Goal: Use online tool/utility: Utilize a website feature to perform a specific function

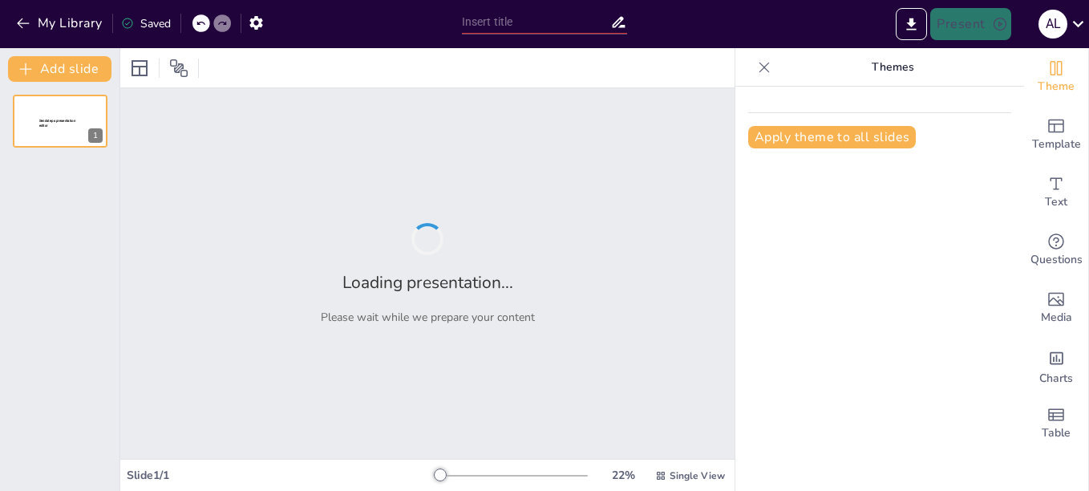
type input "Imported Capacitacion_COPASST (1).pptx"
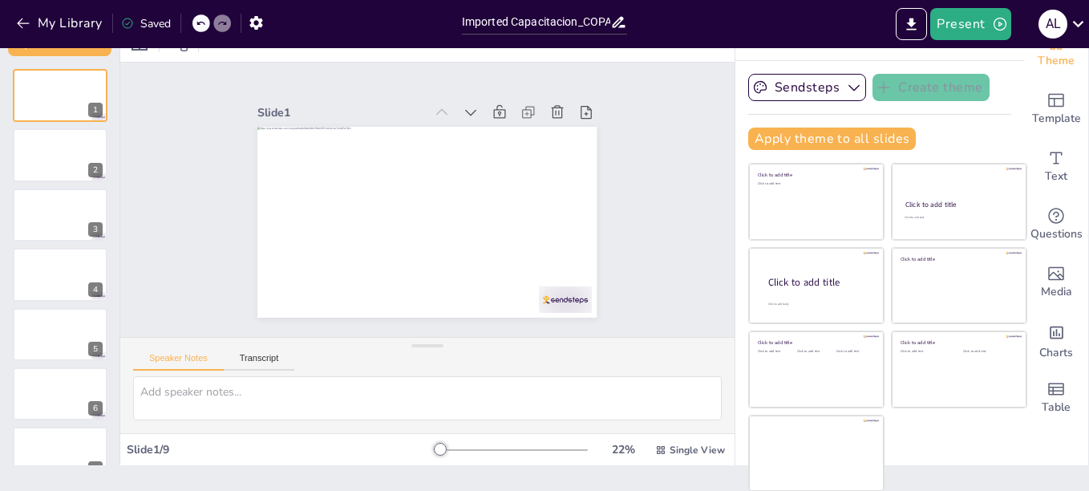
scroll to position [26, 0]
click at [1047, 160] on icon "Add text boxes" at bounding box center [1056, 157] width 19 height 19
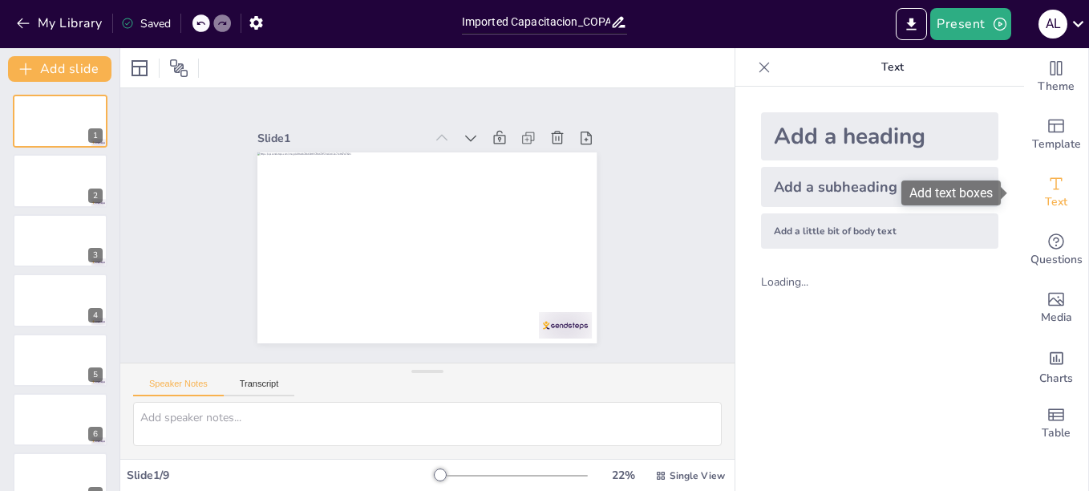
scroll to position [0, 0]
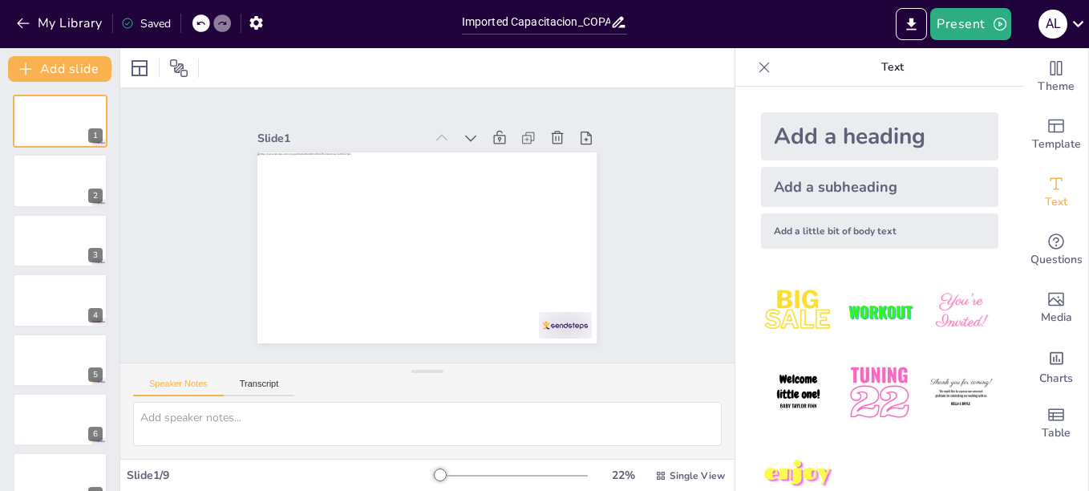
click at [838, 132] on div "Add a heading" at bounding box center [879, 136] width 237 height 48
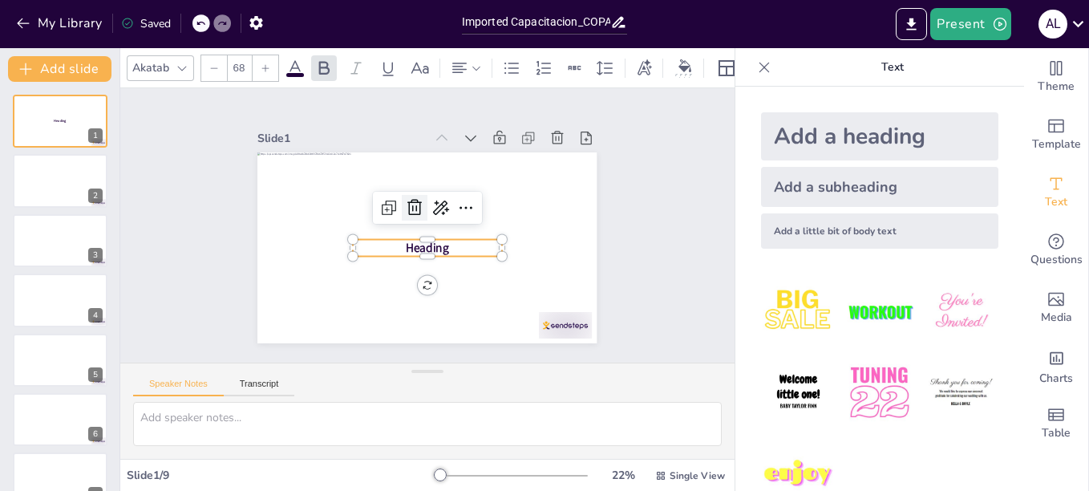
click at [429, 201] on icon at bounding box center [439, 206] width 20 height 19
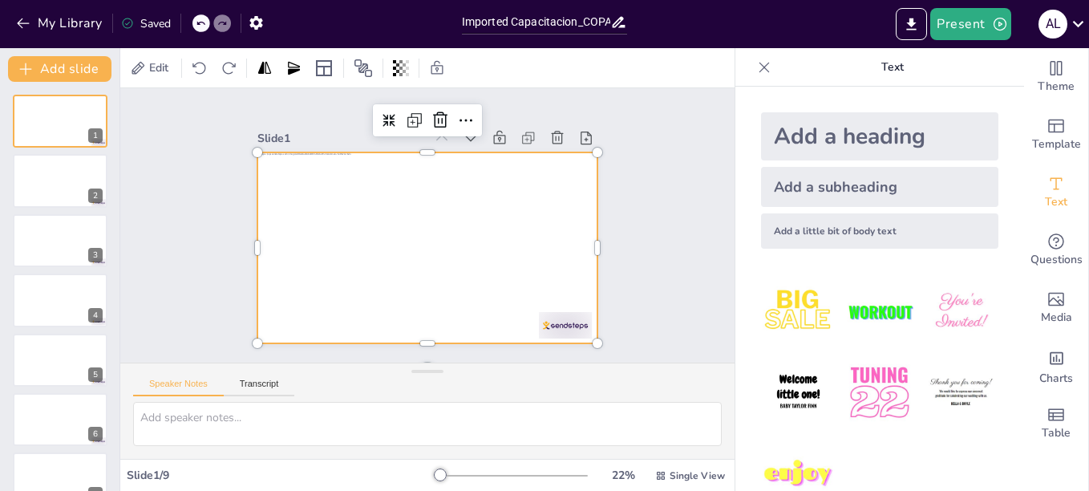
click at [408, 225] on div at bounding box center [405, 224] width 191 height 339
click at [379, 209] on div at bounding box center [418, 246] width 387 height 313
click at [339, 214] on div at bounding box center [412, 242] width 380 height 369
click at [339, 214] on div at bounding box center [420, 246] width 382 height 286
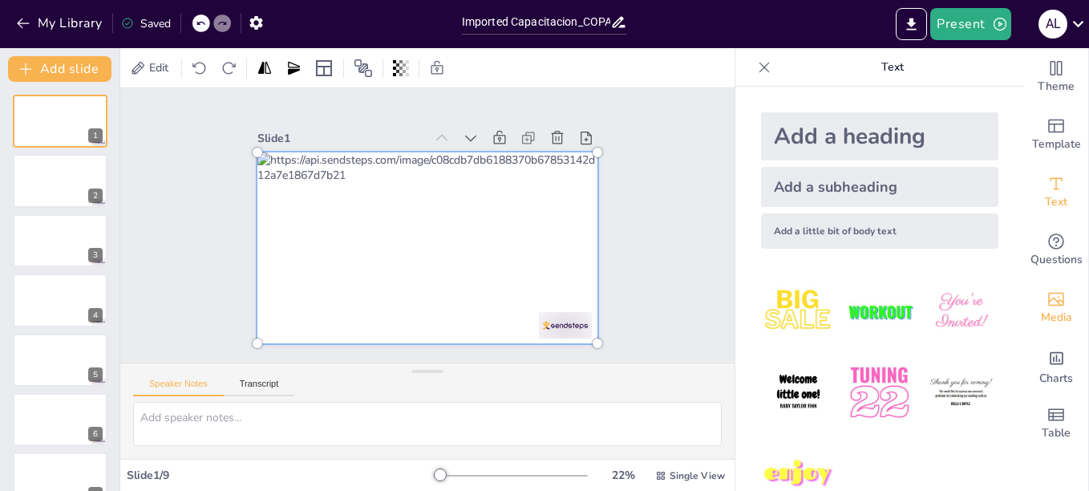
click at [1047, 294] on icon "Add images, graphics, shapes or video" at bounding box center [1056, 299] width 19 height 19
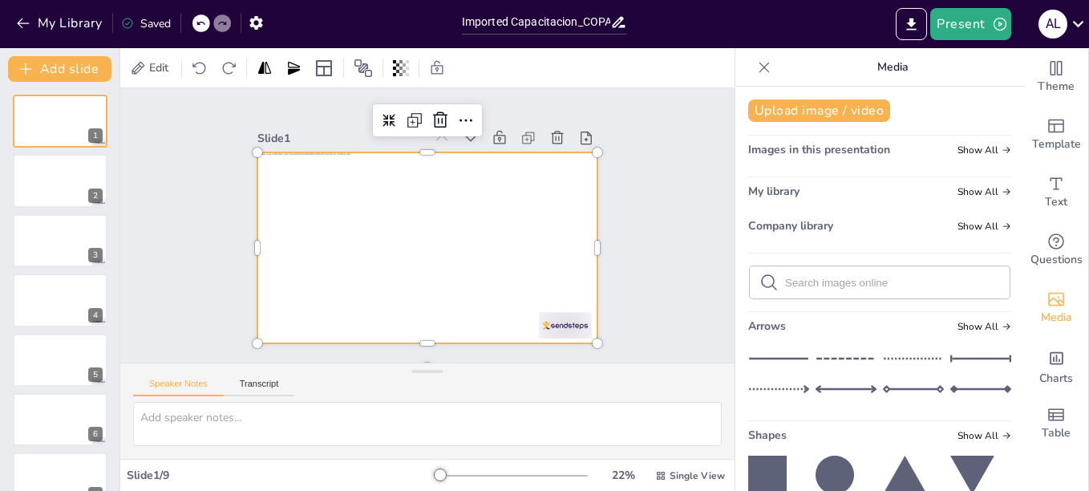
drag, startPoint x: 1008, startPoint y: 181, endPoint x: 1005, endPoint y: 236, distance: 55.4
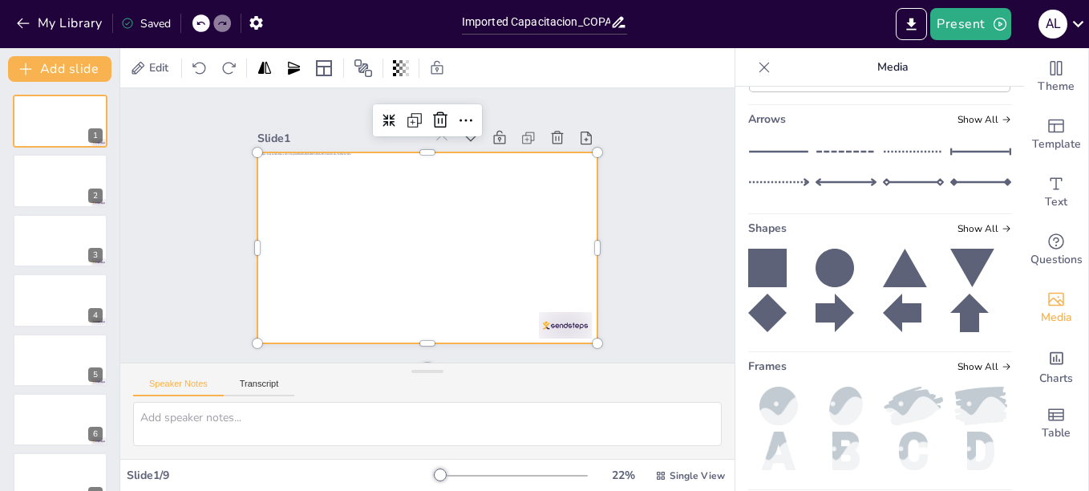
scroll to position [210, 0]
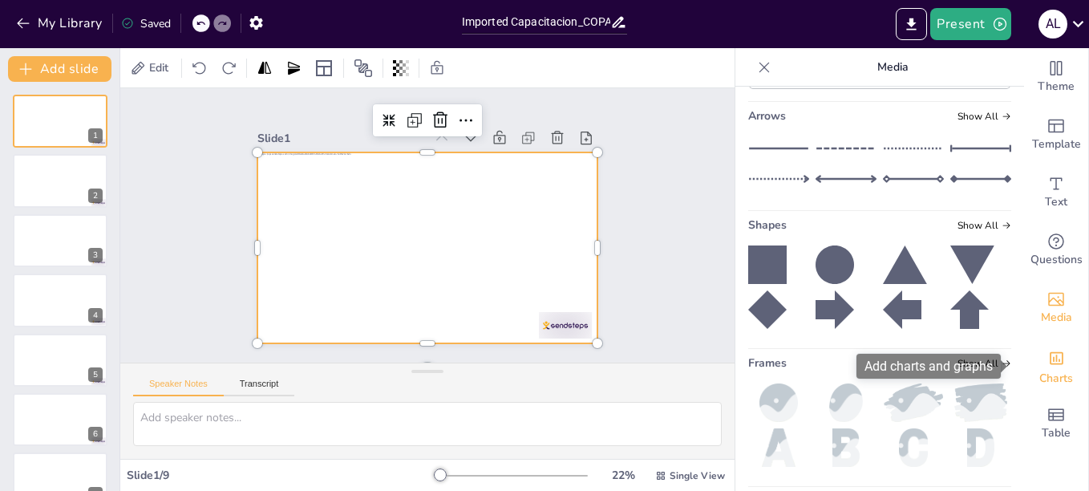
click at [1049, 368] on div "Add charts and graphs" at bounding box center [1057, 357] width 17 height 26
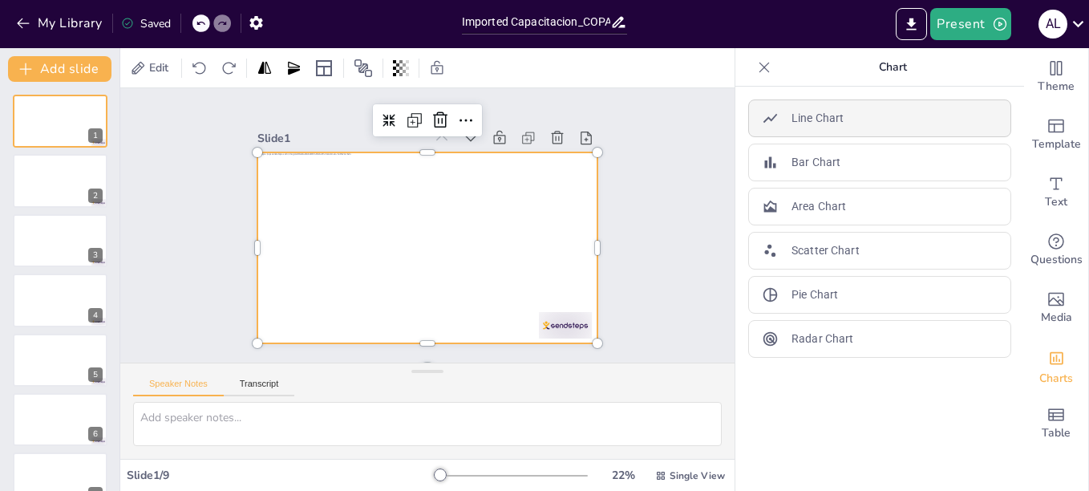
click at [837, 122] on div "Line Chart" at bounding box center [880, 118] width 263 height 38
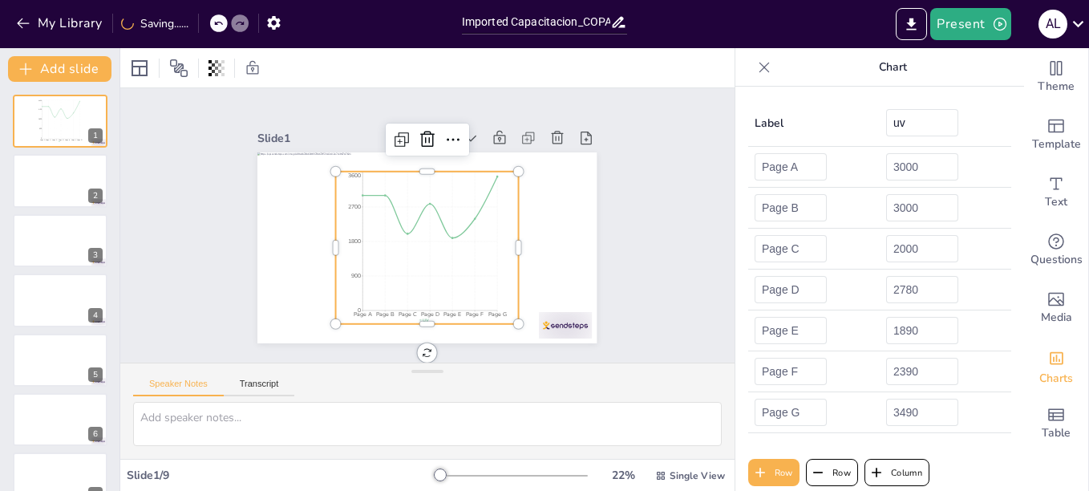
click at [757, 62] on icon at bounding box center [765, 67] width 16 height 16
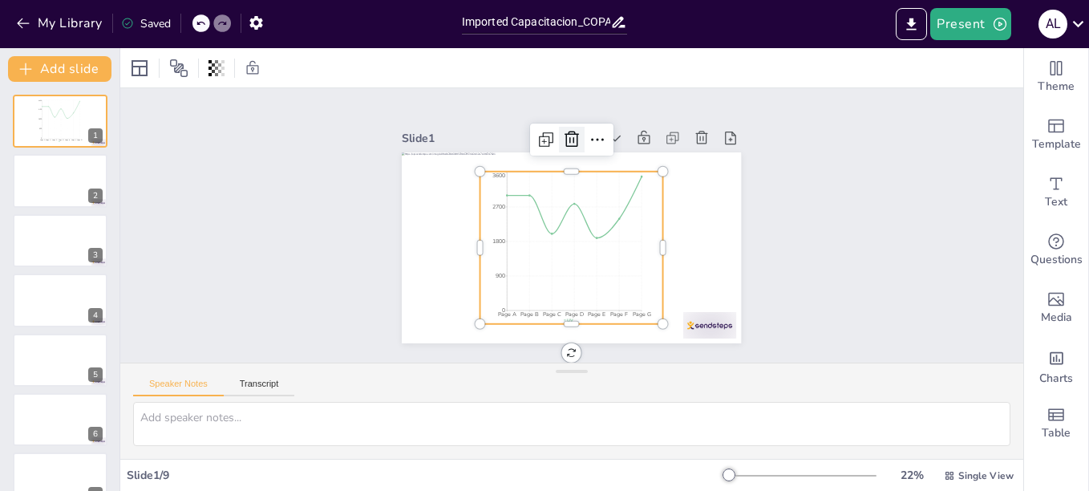
click at [598, 136] on icon at bounding box center [607, 146] width 19 height 20
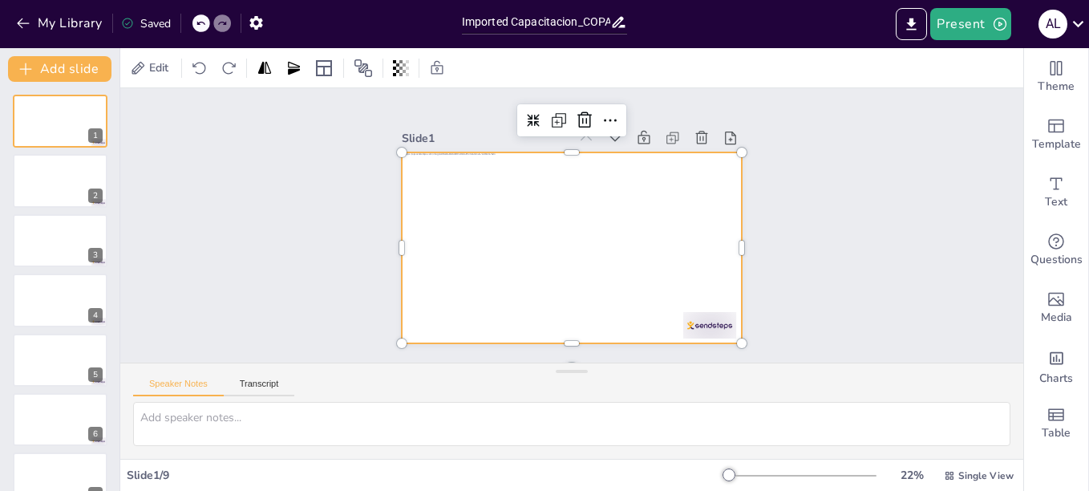
click at [636, 226] on div at bounding box center [560, 244] width 389 height 335
click at [37, 172] on div at bounding box center [60, 181] width 96 height 55
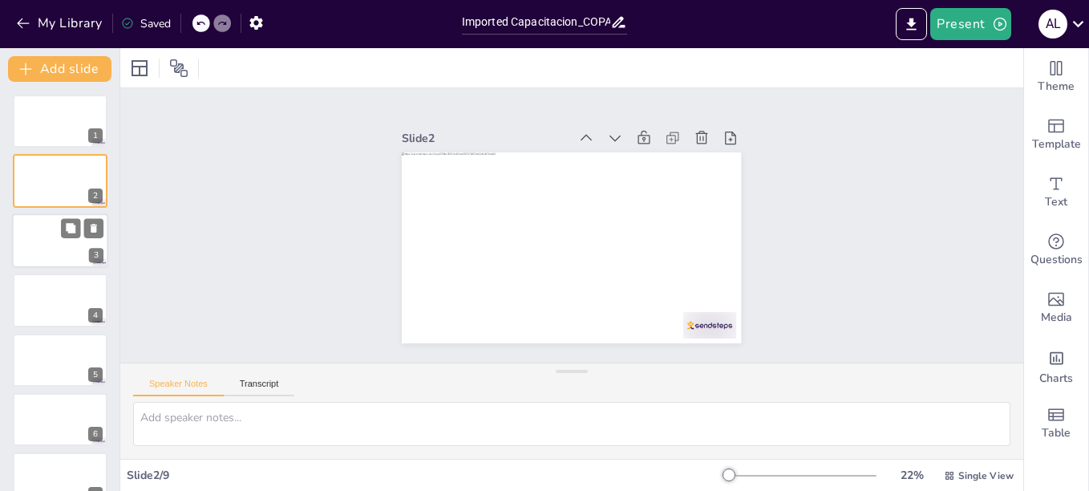
click at [52, 237] on div at bounding box center [60, 240] width 96 height 55
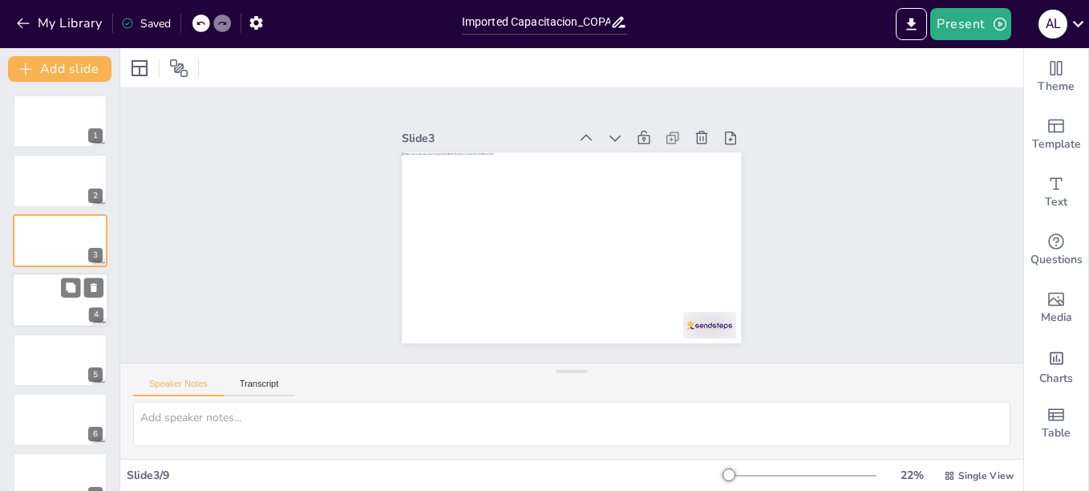
click at [49, 275] on div at bounding box center [60, 300] width 96 height 55
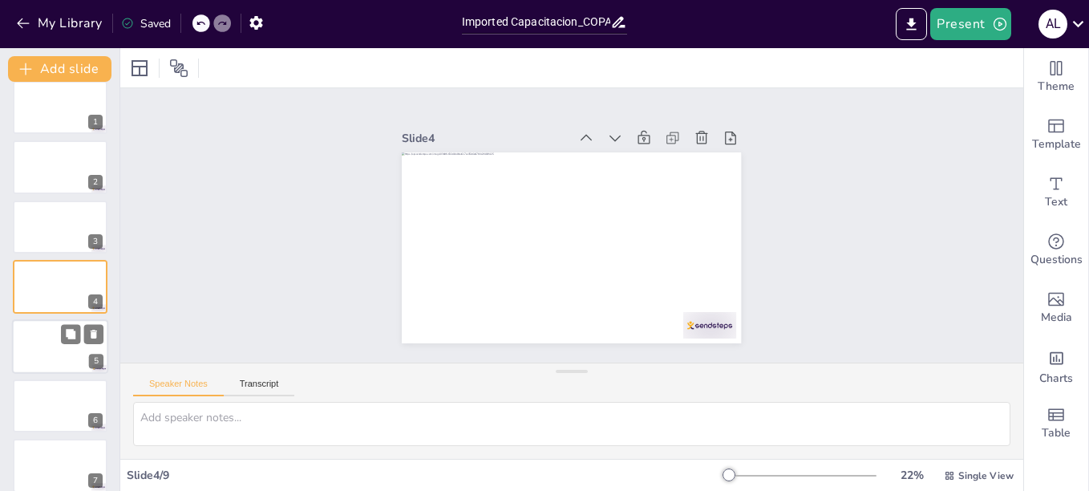
click at [49, 333] on div at bounding box center [60, 346] width 96 height 55
click at [47, 390] on div at bounding box center [60, 406] width 96 height 55
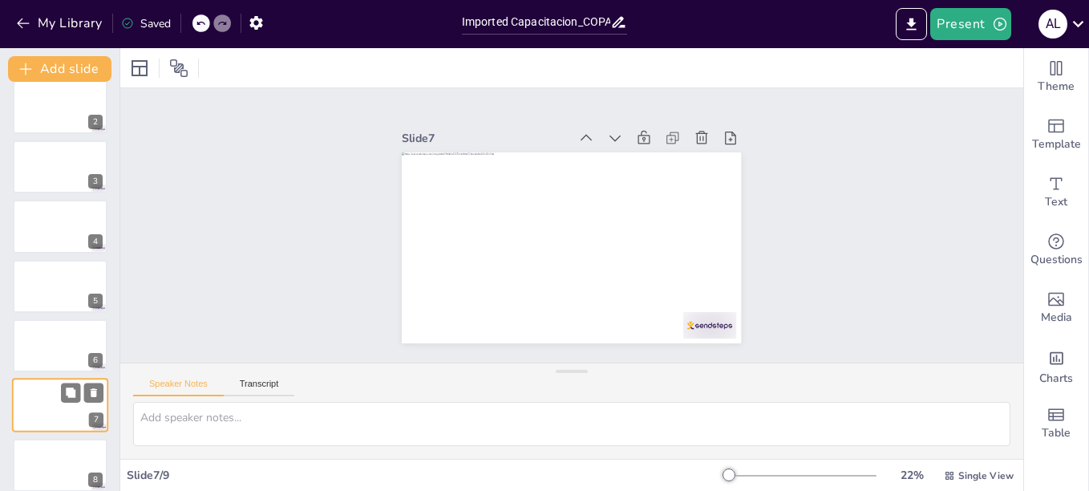
scroll to position [147, 0]
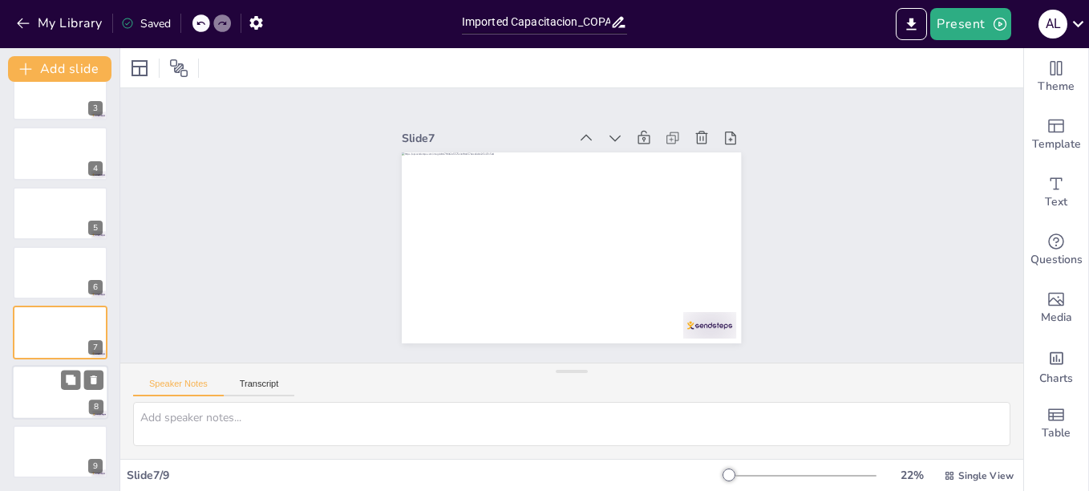
click at [40, 383] on div at bounding box center [60, 392] width 96 height 55
click at [647, 168] on icon at bounding box center [658, 179] width 22 height 22
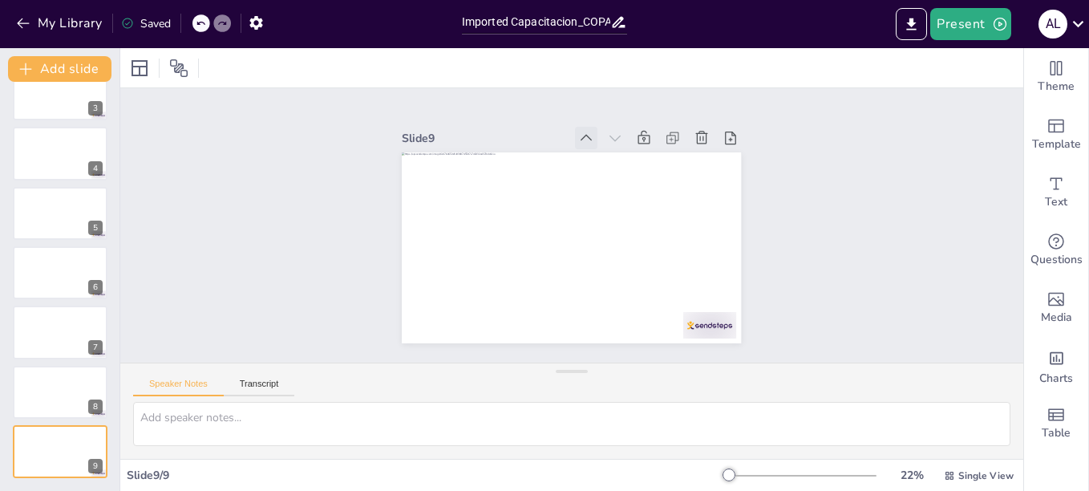
click at [617, 146] on icon at bounding box center [628, 157] width 22 height 22
click at [630, 145] on icon at bounding box center [640, 155] width 20 height 20
drag, startPoint x: 116, startPoint y: 303, endPoint x: 88, endPoint y: 466, distance: 165.3
click at [90, 377] on div "Add slide 1 2 3 4 5 6 7 8 9" at bounding box center [60, 269] width 120 height 443
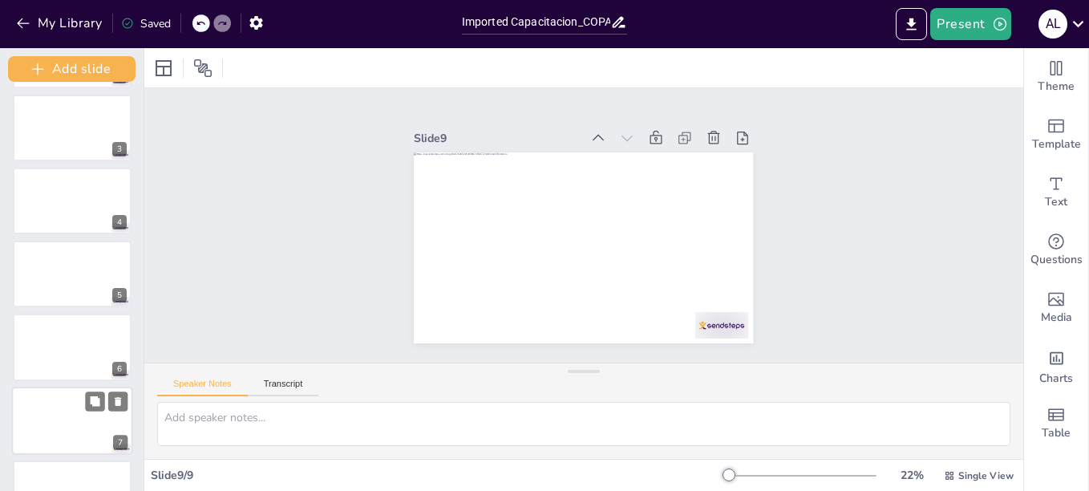
click at [58, 452] on div at bounding box center [72, 421] width 121 height 68
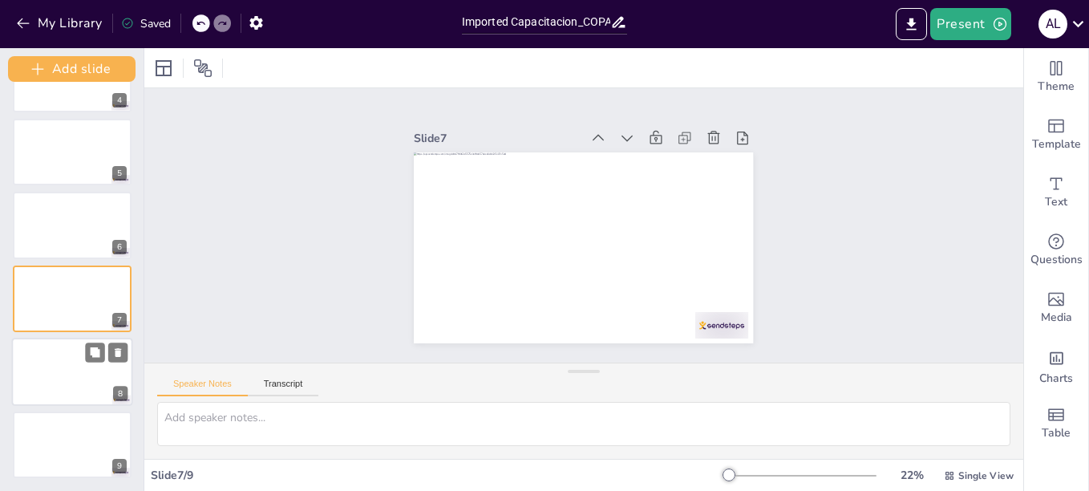
click at [52, 377] on div at bounding box center [72, 372] width 121 height 68
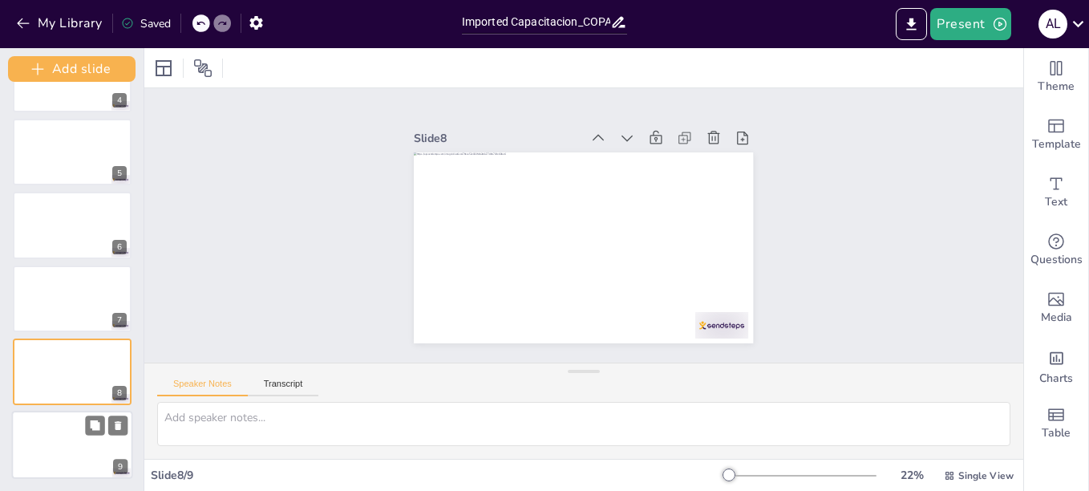
click at [47, 424] on div at bounding box center [72, 445] width 121 height 68
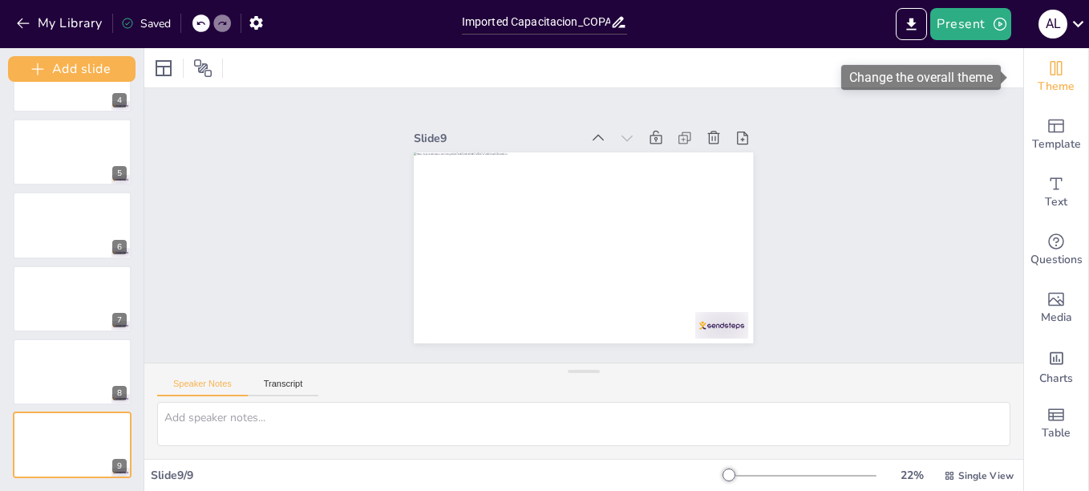
click at [1047, 64] on icon "Change the overall theme" at bounding box center [1056, 68] width 19 height 19
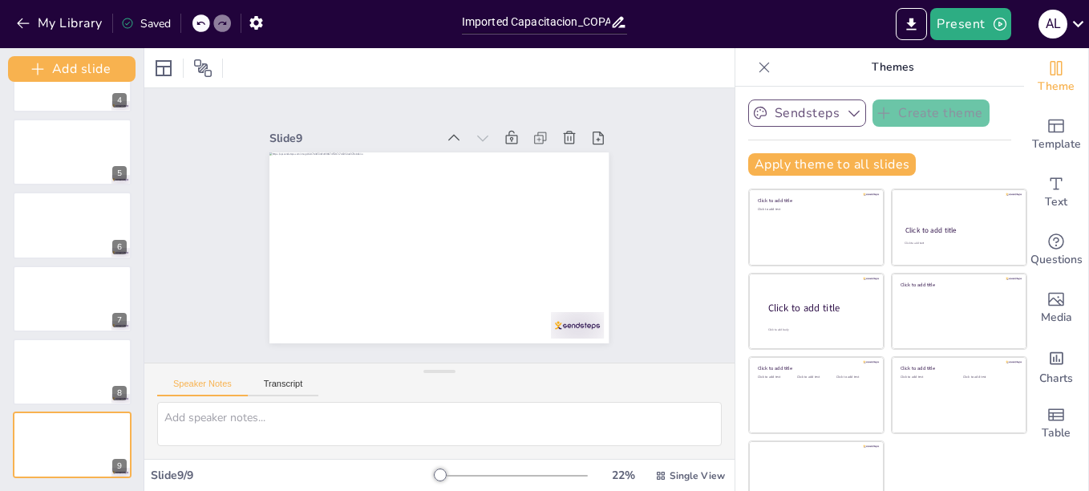
click at [846, 110] on icon "button" at bounding box center [854, 113] width 16 height 16
click at [807, 169] on span "Sendsteps" at bounding box center [820, 167] width 72 height 15
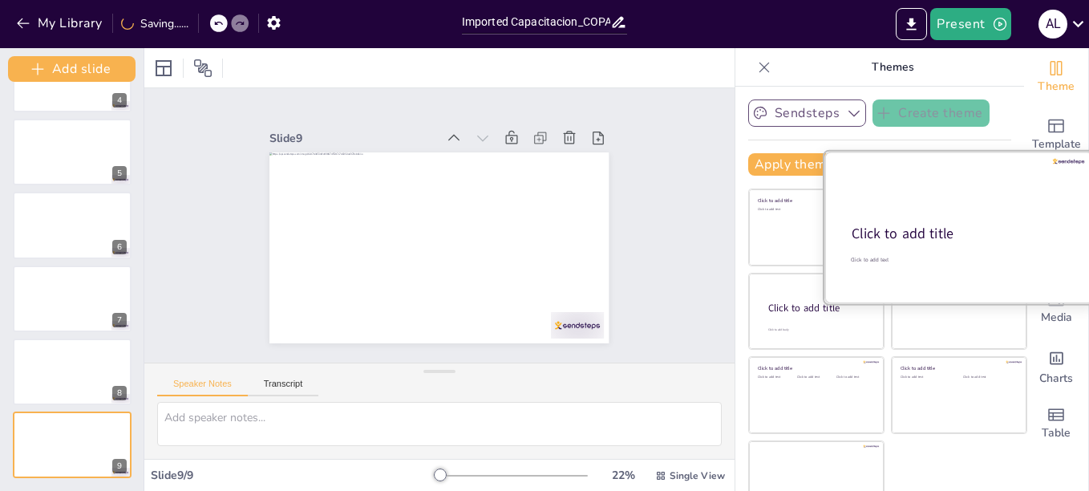
click at [825, 294] on div at bounding box center [960, 228] width 270 height 152
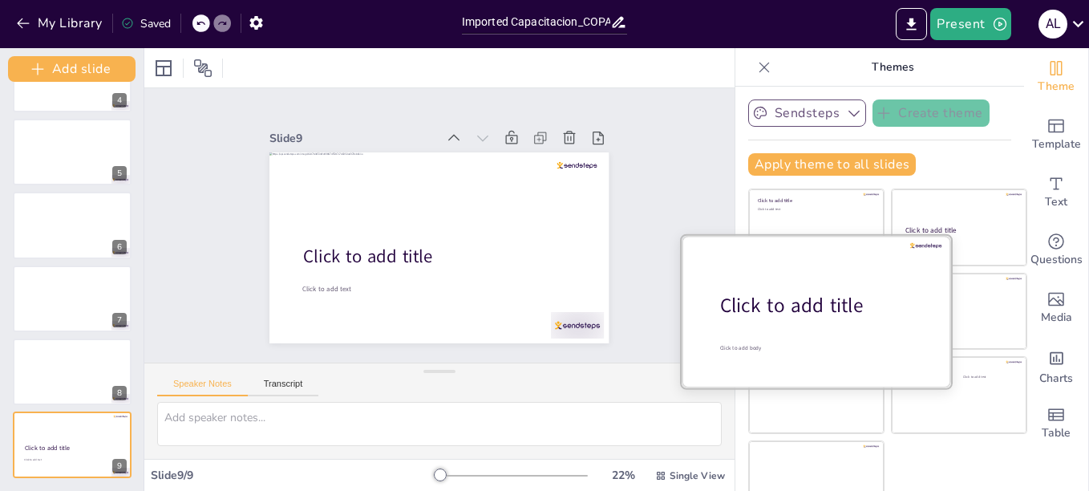
click at [748, 317] on div "Click to add title" at bounding box center [822, 305] width 205 height 27
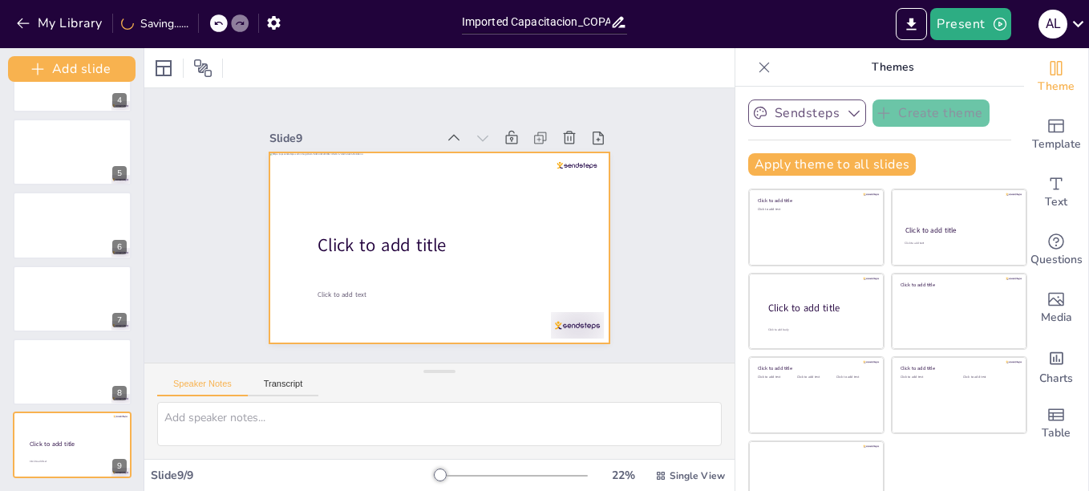
click at [397, 253] on div at bounding box center [427, 244] width 389 height 335
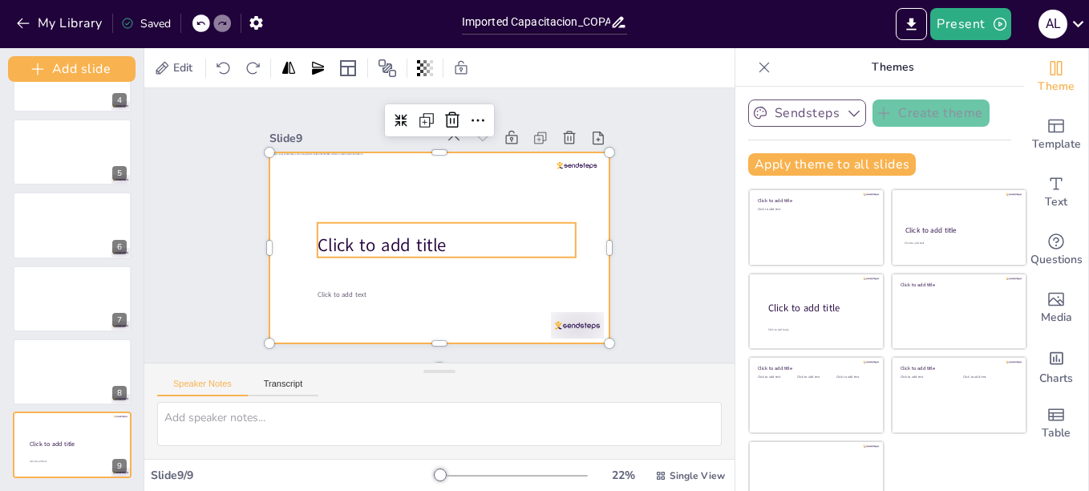
click at [395, 238] on span "Click to add title" at bounding box center [379, 226] width 130 height 63
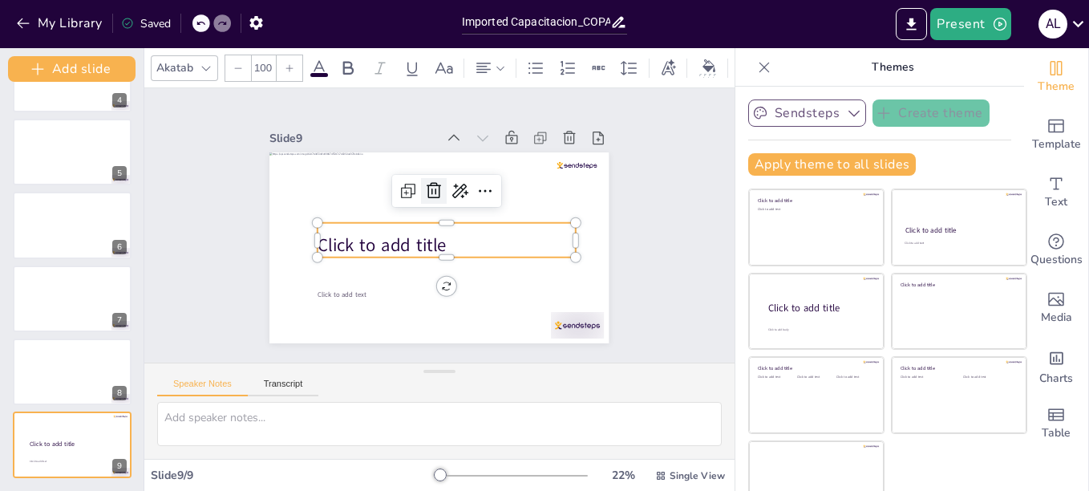
click at [432, 185] on icon at bounding box center [444, 191] width 24 height 24
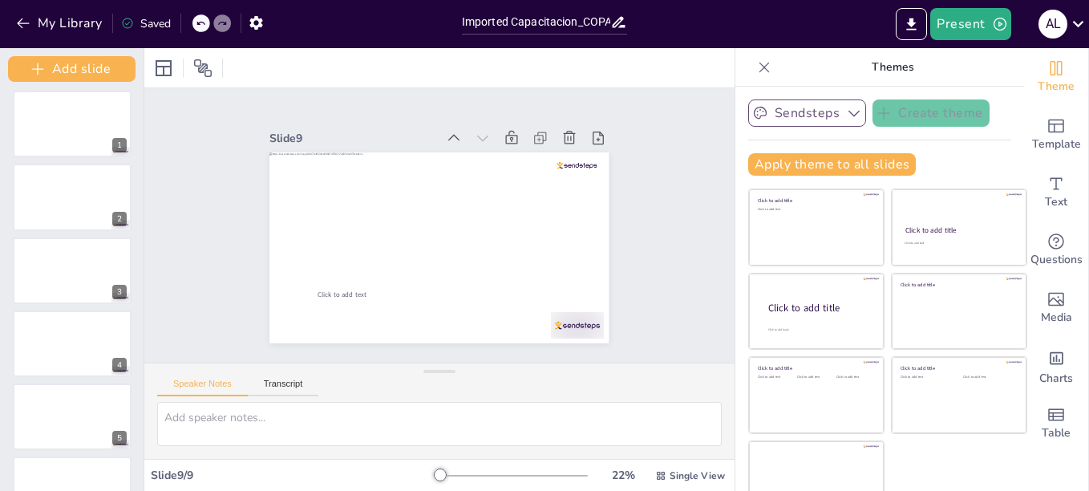
scroll to position [0, 0]
click at [69, 123] on div at bounding box center [72, 129] width 121 height 68
click at [172, 68] on icon at bounding box center [164, 68] width 16 height 16
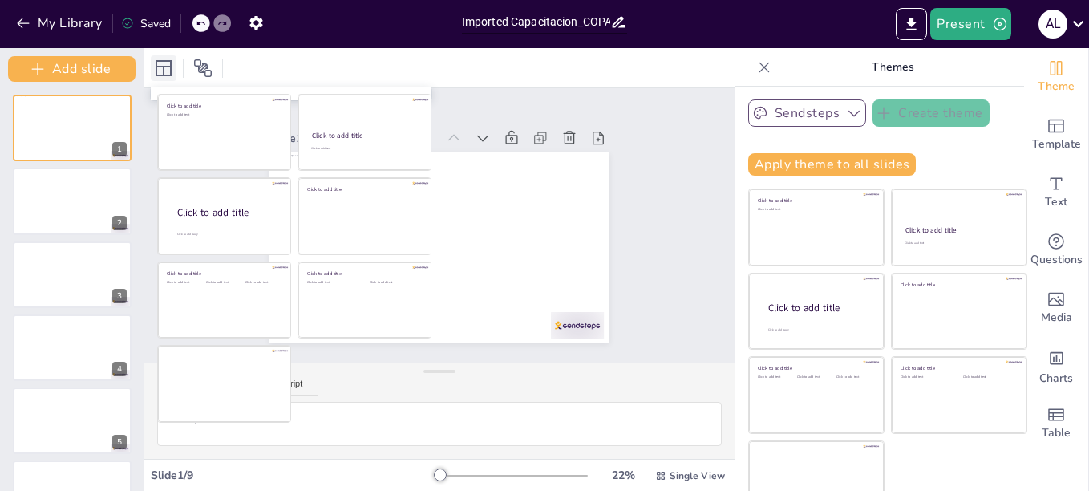
click at [172, 68] on icon at bounding box center [164, 68] width 16 height 16
click at [191, 68] on div at bounding box center [203, 68] width 26 height 26
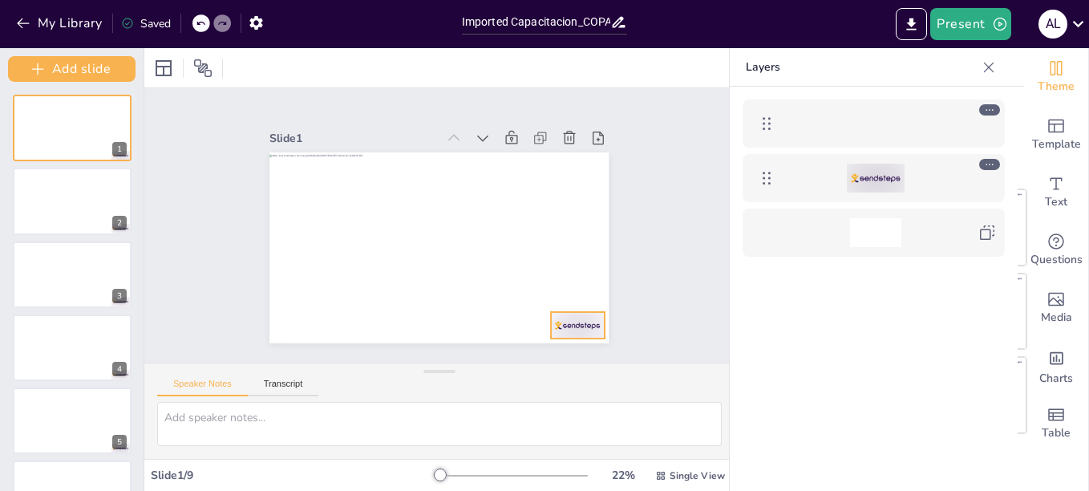
click at [878, 174] on div at bounding box center [876, 178] width 58 height 29
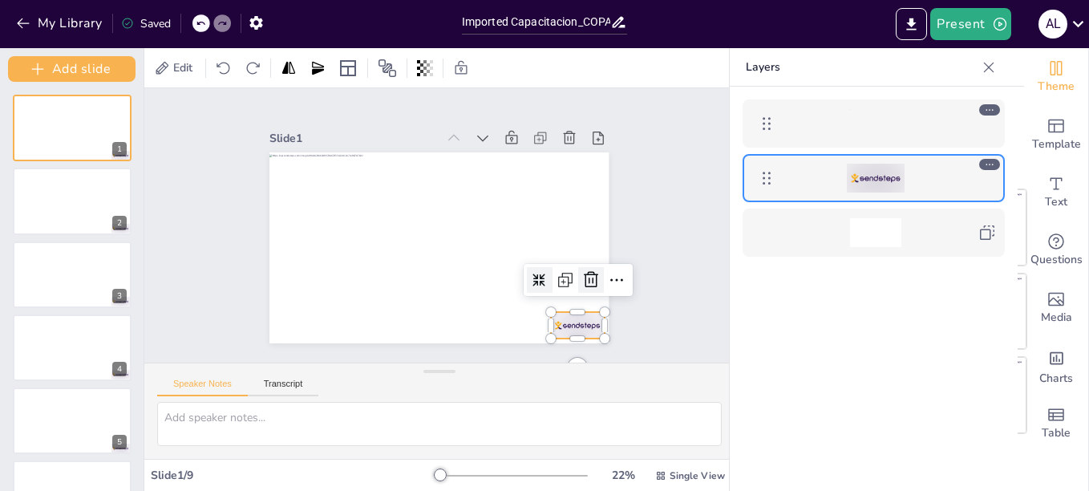
click at [576, 314] on icon at bounding box center [567, 323] width 18 height 19
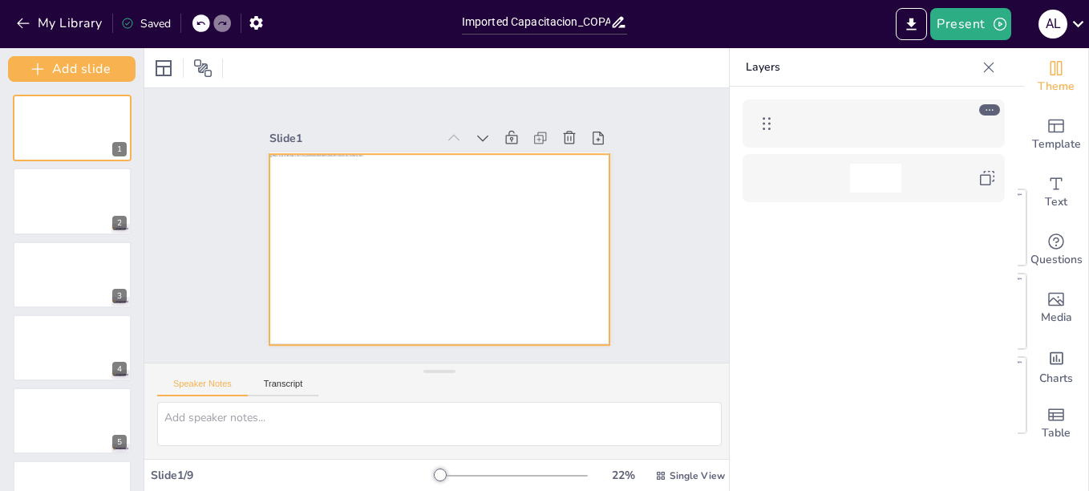
click at [878, 122] on div at bounding box center [875, 123] width 51 height 29
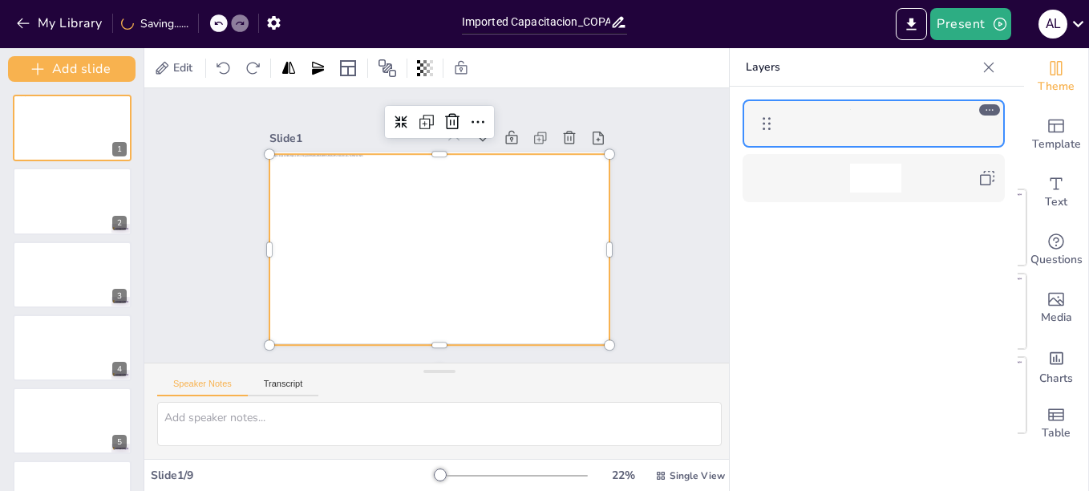
click at [899, 136] on div at bounding box center [875, 123] width 51 height 29
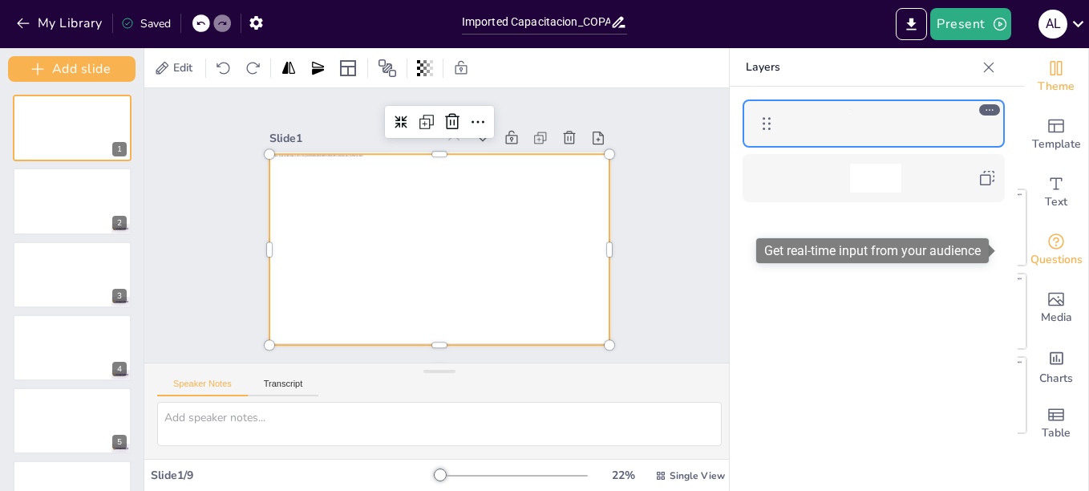
click at [1054, 224] on div "Questions" at bounding box center [1056, 250] width 64 height 58
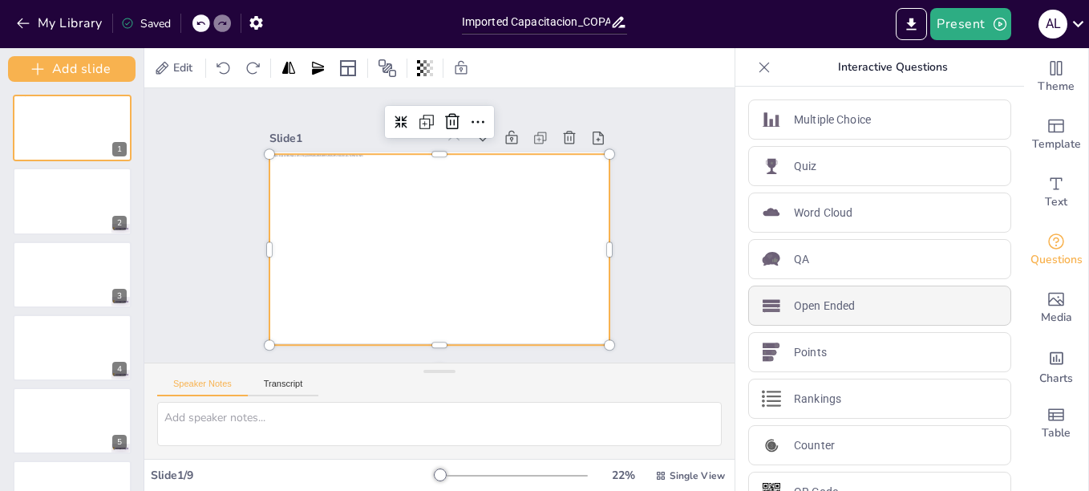
click at [818, 308] on p "Open Ended" at bounding box center [824, 306] width 61 height 17
